Goal: Task Accomplishment & Management: Manage account settings

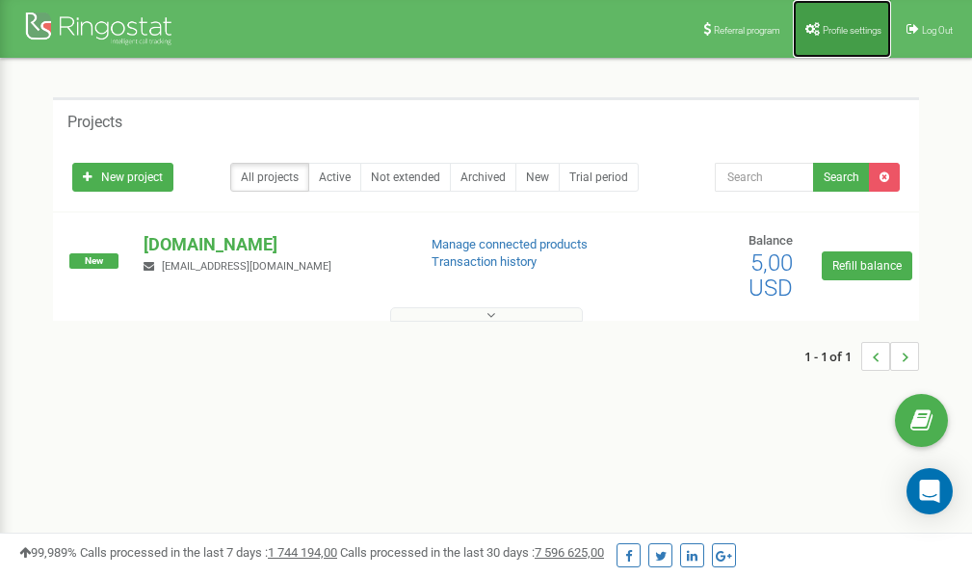
click at [844, 30] on span "Profile settings" at bounding box center [852, 30] width 59 height 11
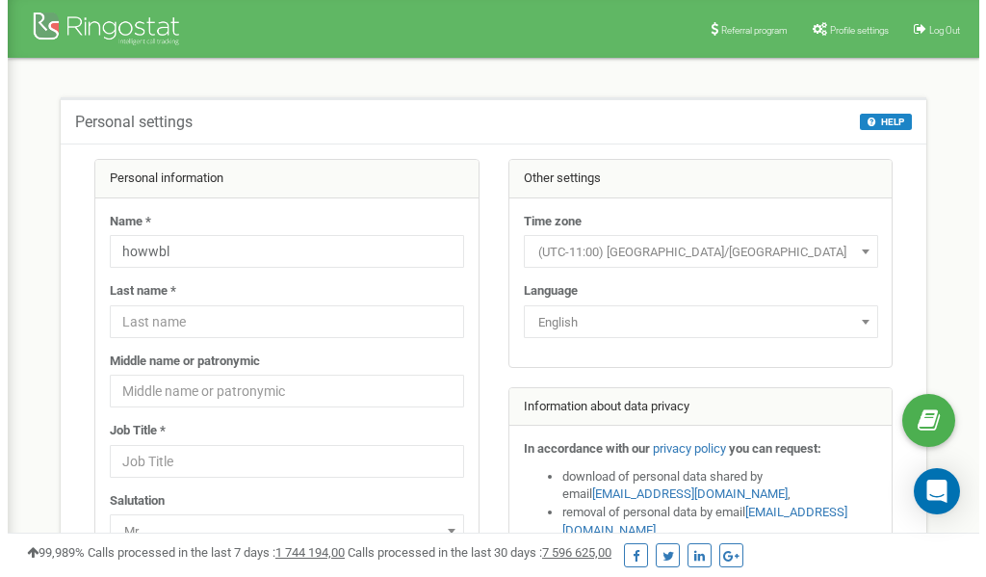
scroll to position [96, 0]
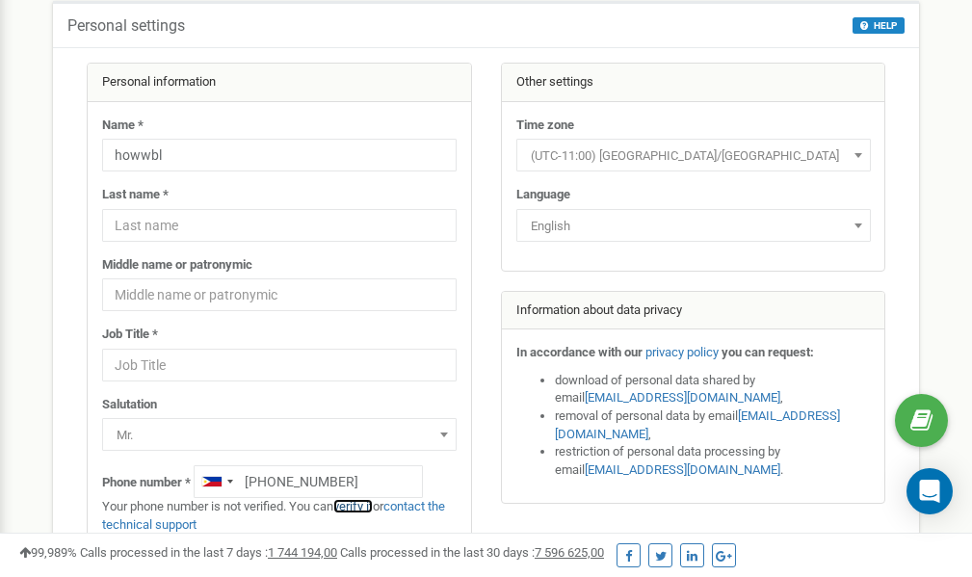
click at [359, 505] on link "verify it" at bounding box center [352, 506] width 39 height 14
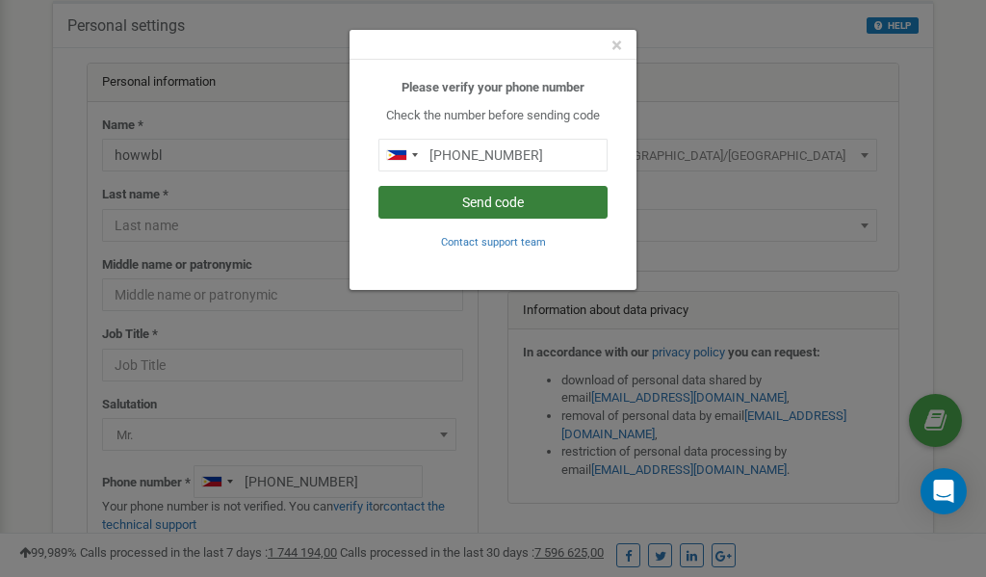
click at [498, 204] on button "Send code" at bounding box center [493, 202] width 229 height 33
